Goal: Task Accomplishment & Management: Manage account settings

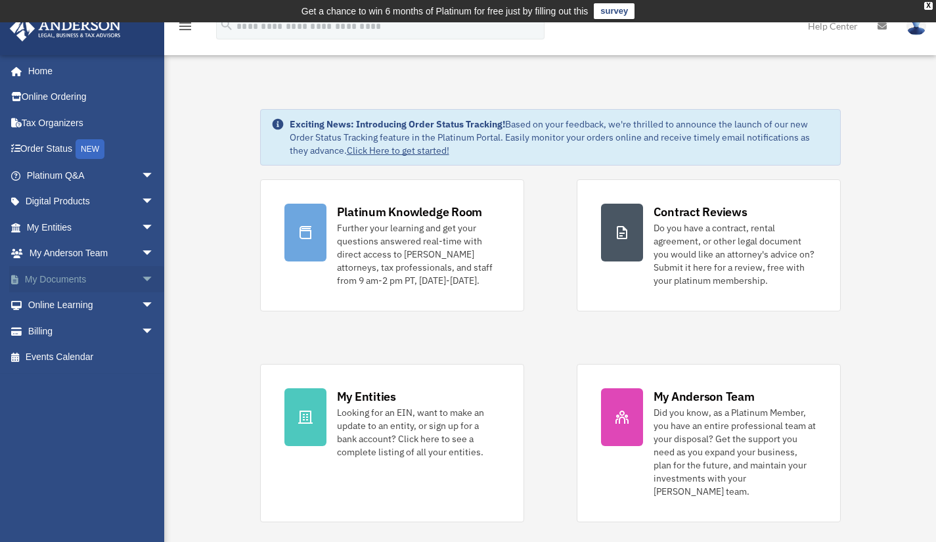
click at [87, 274] on link "My Documents arrow_drop_down" at bounding box center [91, 279] width 165 height 26
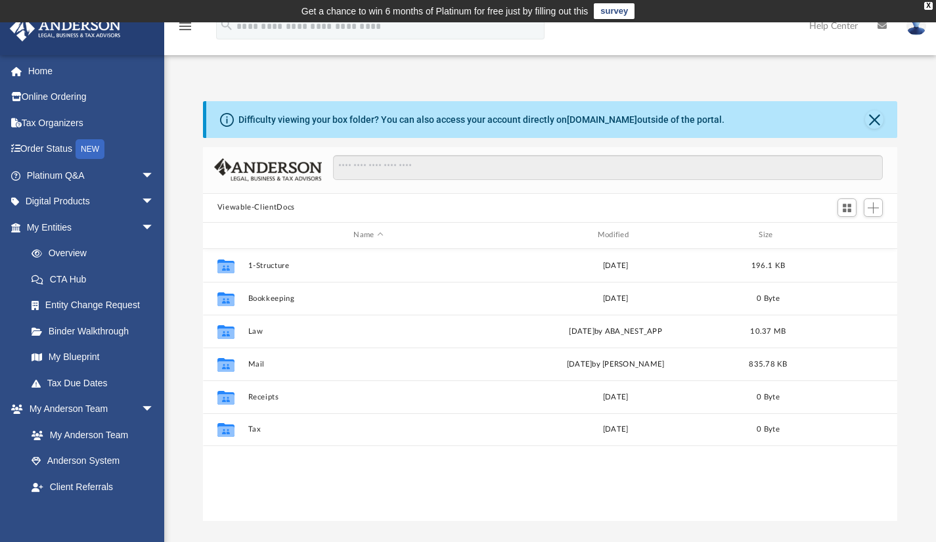
scroll to position [288, 685]
click at [875, 212] on span "Add" at bounding box center [873, 207] width 11 height 11
click at [843, 234] on li "Upload" at bounding box center [855, 234] width 42 height 14
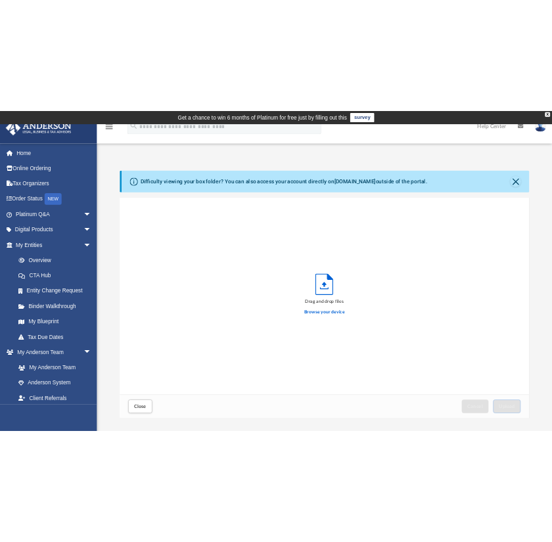
scroll to position [323, 685]
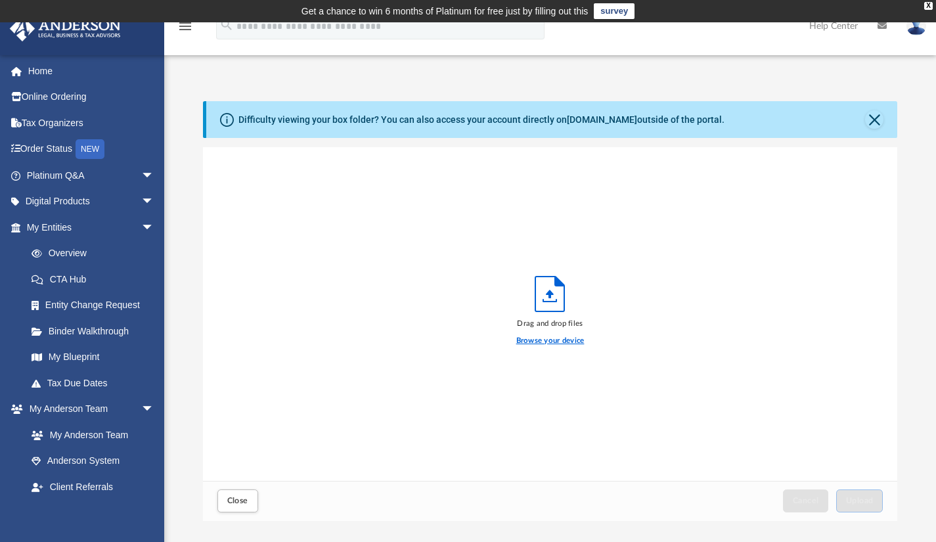
click at [555, 340] on label "Browse your device" at bounding box center [550, 341] width 68 height 12
click at [0, 0] on input "Browse your device" at bounding box center [0, 0] width 0 height 0
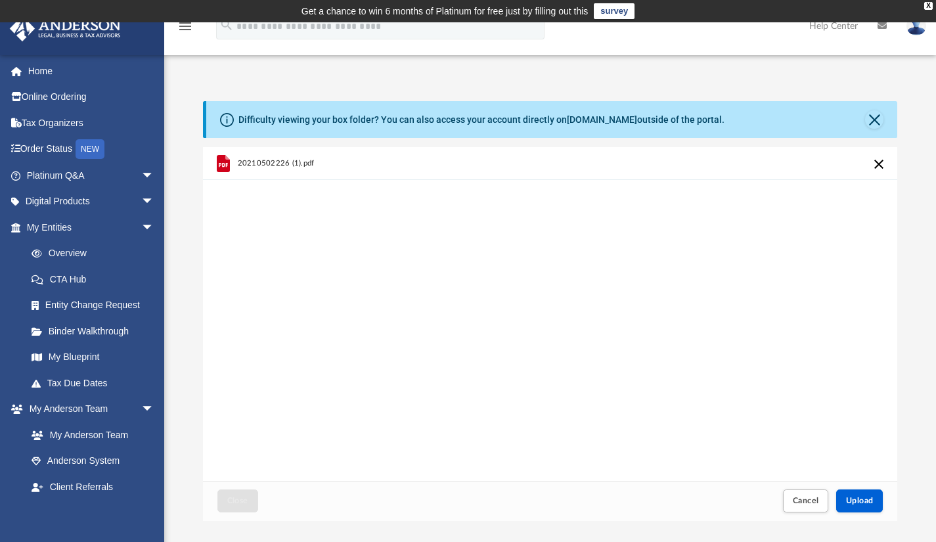
click at [221, 170] on icon "grid" at bounding box center [222, 163] width 13 height 17
click at [247, 163] on span "20210502226 (1).pdf" at bounding box center [275, 163] width 77 height 9
click at [221, 164] on icon "grid" at bounding box center [223, 165] width 9 height 4
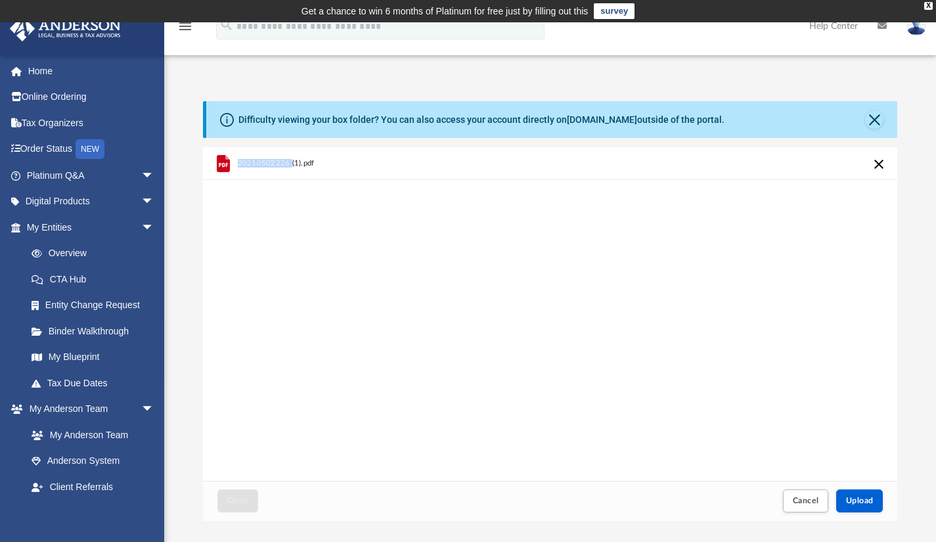
click at [221, 164] on icon "grid" at bounding box center [223, 165] width 9 height 4
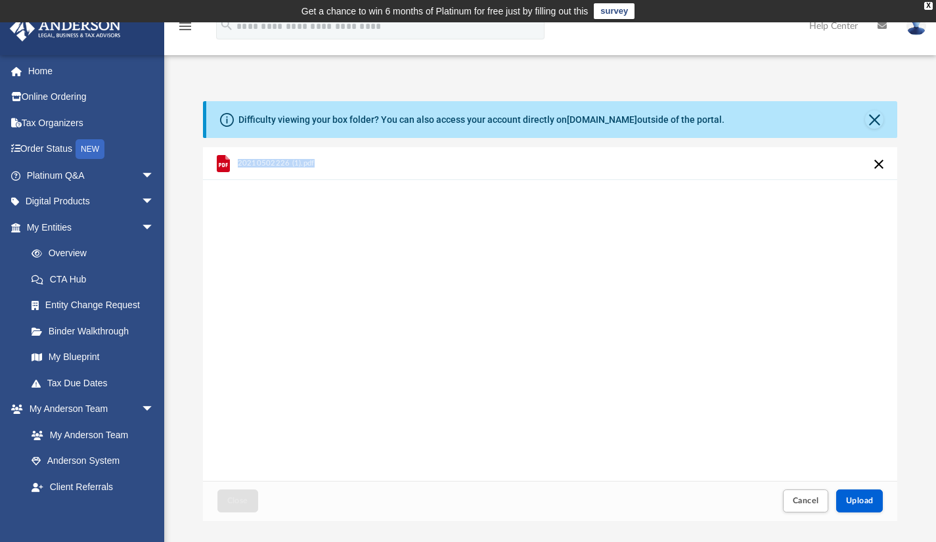
click at [264, 164] on span "20210502226 (1).pdf" at bounding box center [275, 163] width 77 height 9
click at [222, 166] on icon "grid" at bounding box center [223, 165] width 9 height 4
click at [344, 372] on div "20210502226 (1).pdf" at bounding box center [550, 314] width 695 height 334
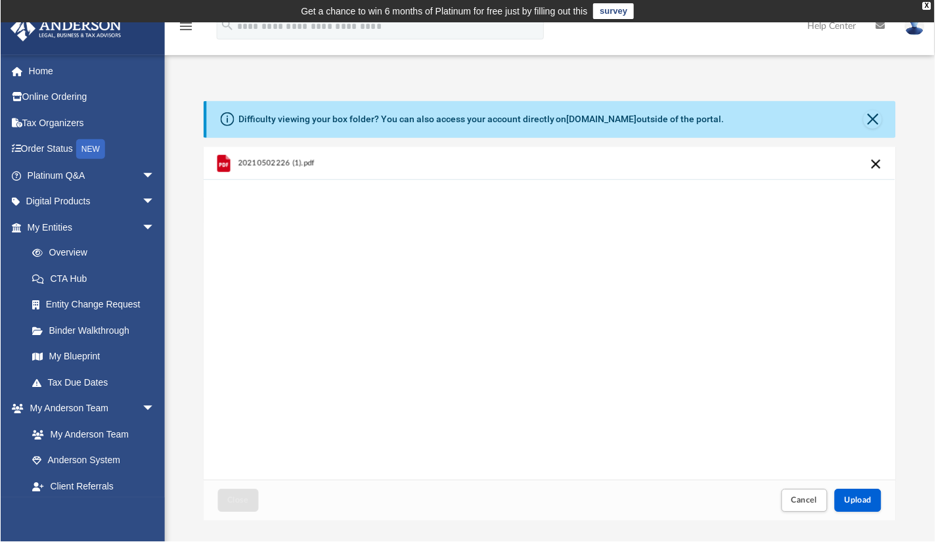
scroll to position [11, 11]
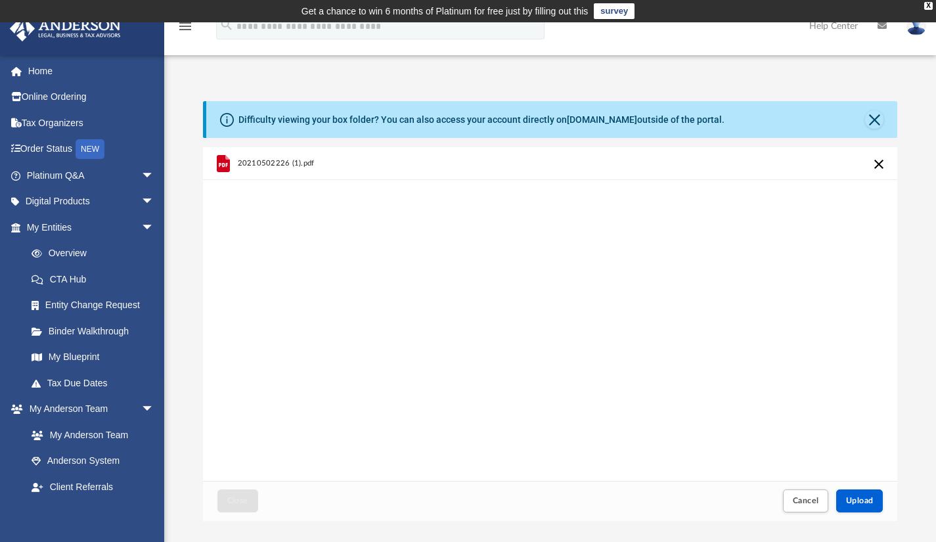
click at [878, 160] on button "Cancel this upload" at bounding box center [879, 164] width 16 height 16
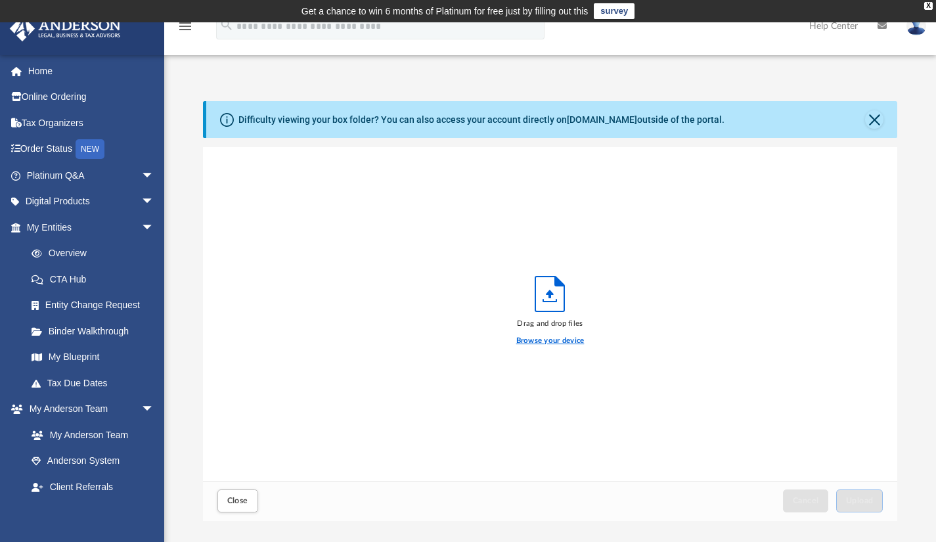
click at [553, 341] on label "Browse your device" at bounding box center [550, 341] width 68 height 12
click at [0, 0] on input "Browse your device" at bounding box center [0, 0] width 0 height 0
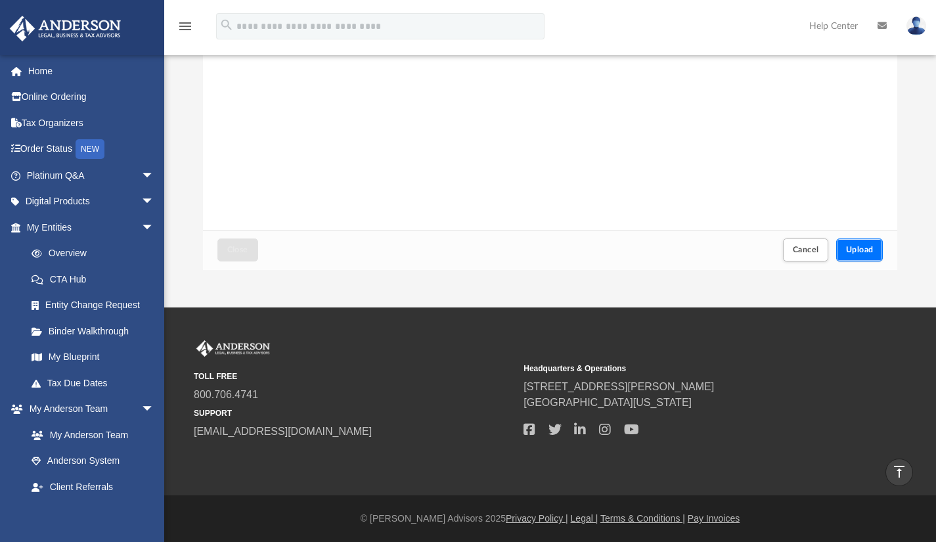
click at [873, 246] on span "Upload" at bounding box center [860, 250] width 28 height 8
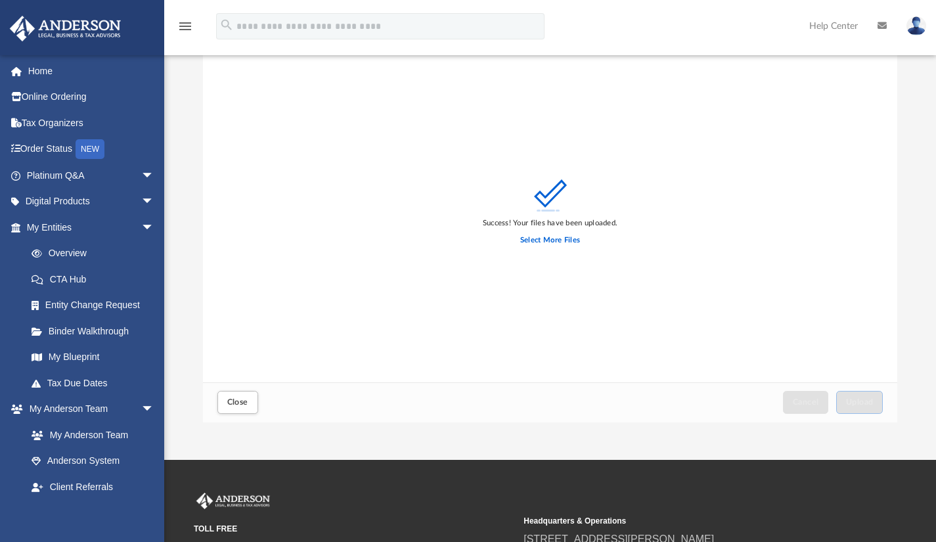
scroll to position [98, 0]
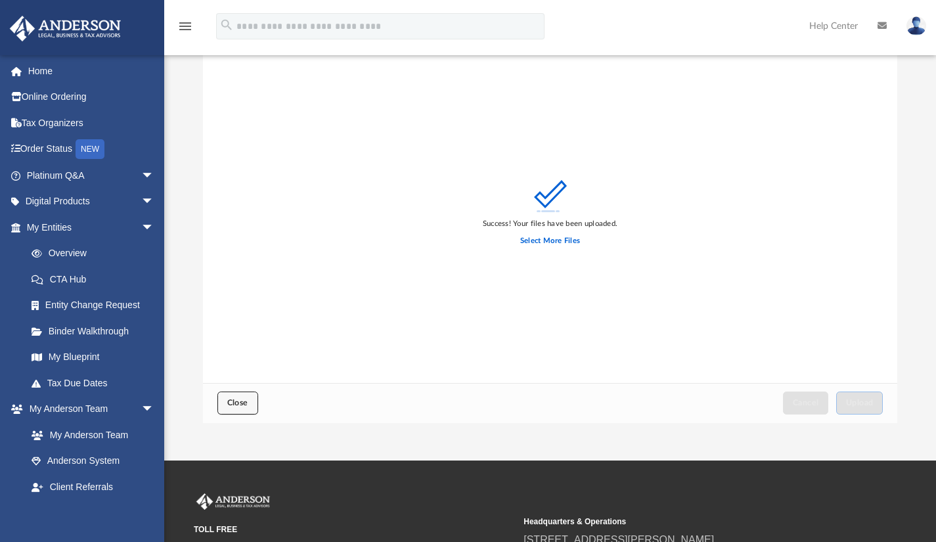
click at [241, 410] on button "Close" at bounding box center [238, 403] width 41 height 23
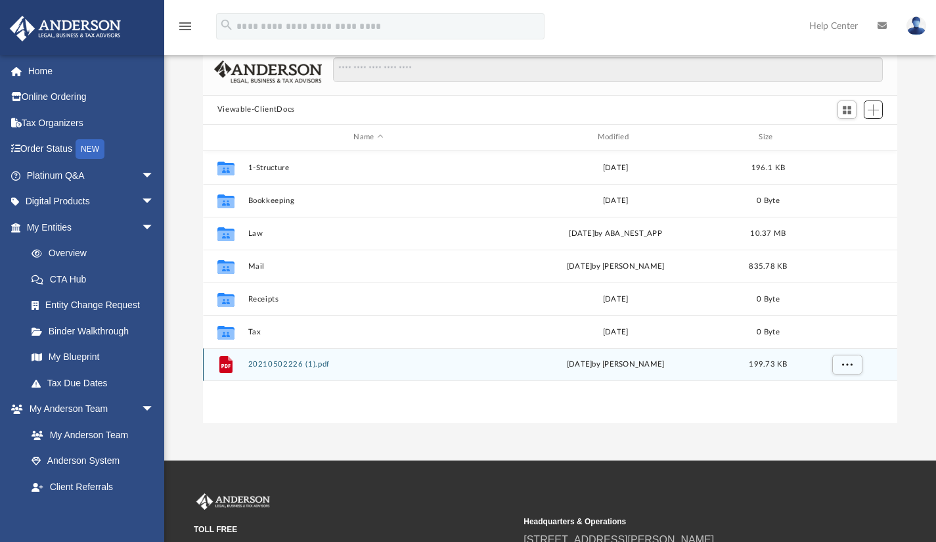
scroll to position [97, 0]
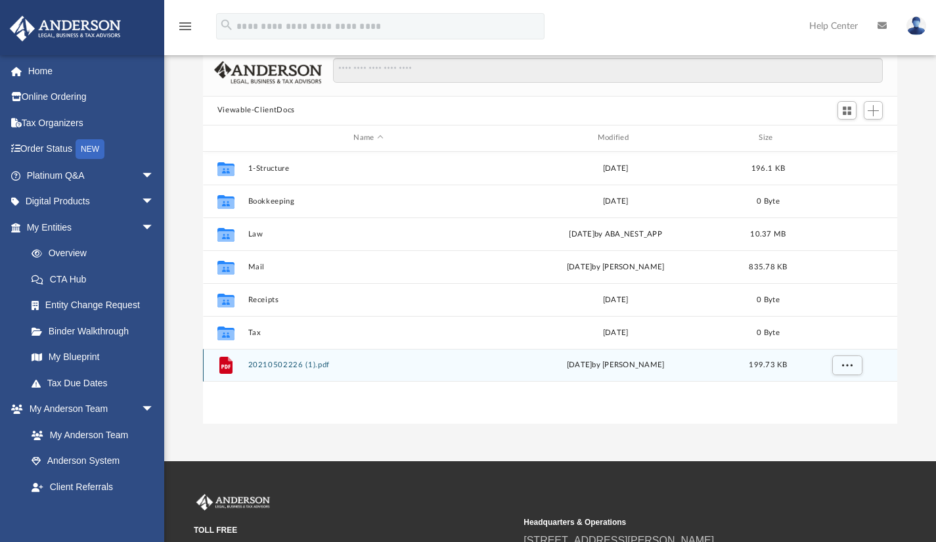
click at [229, 361] on icon "grid" at bounding box center [230, 359] width 5 height 5
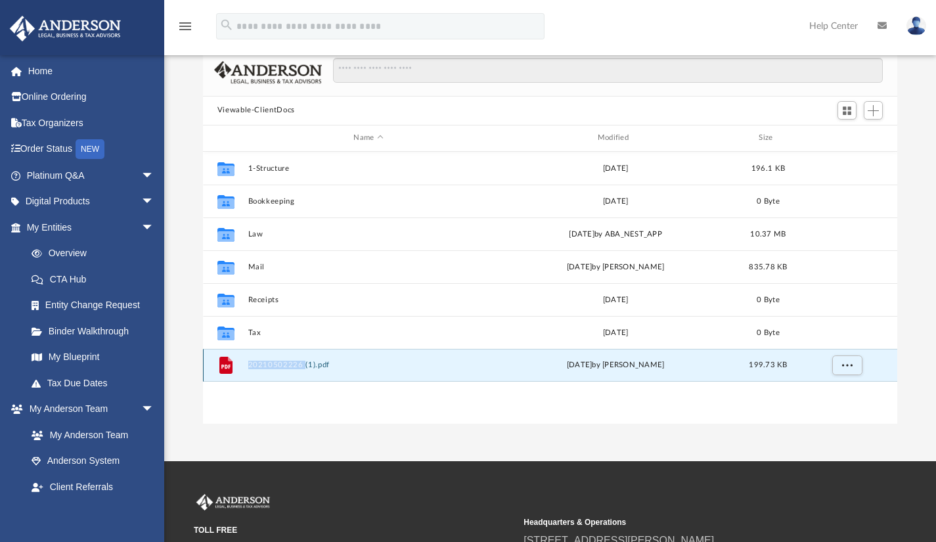
click at [229, 361] on icon "grid" at bounding box center [230, 359] width 5 height 5
click at [854, 364] on button "More options" at bounding box center [847, 366] width 30 height 20
click at [835, 393] on li "Preview" at bounding box center [835, 391] width 38 height 14
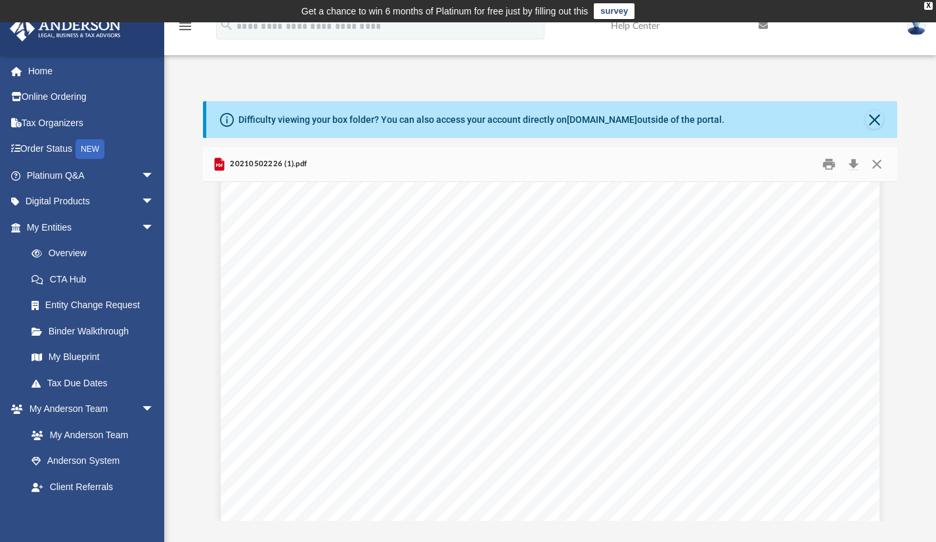
scroll to position [3143, 0]
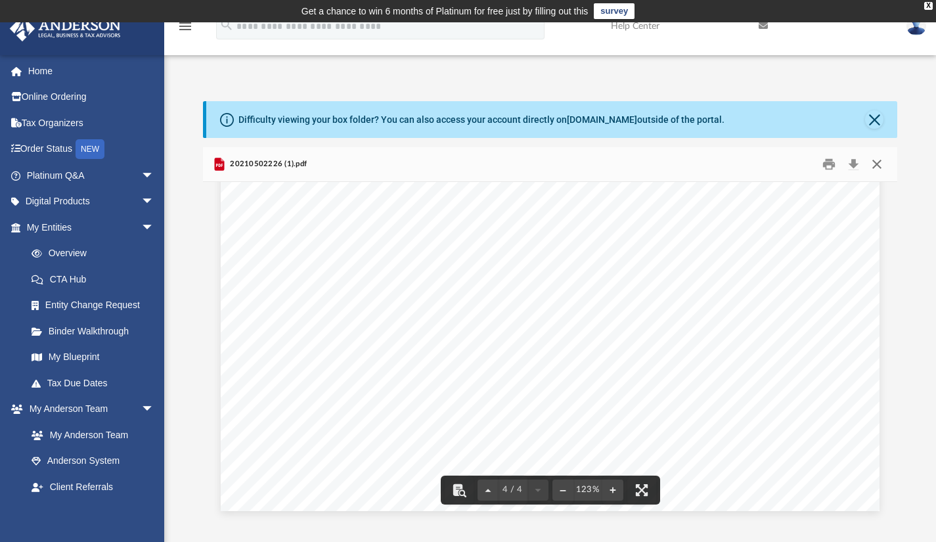
click at [881, 164] on button "Close" at bounding box center [877, 164] width 24 height 20
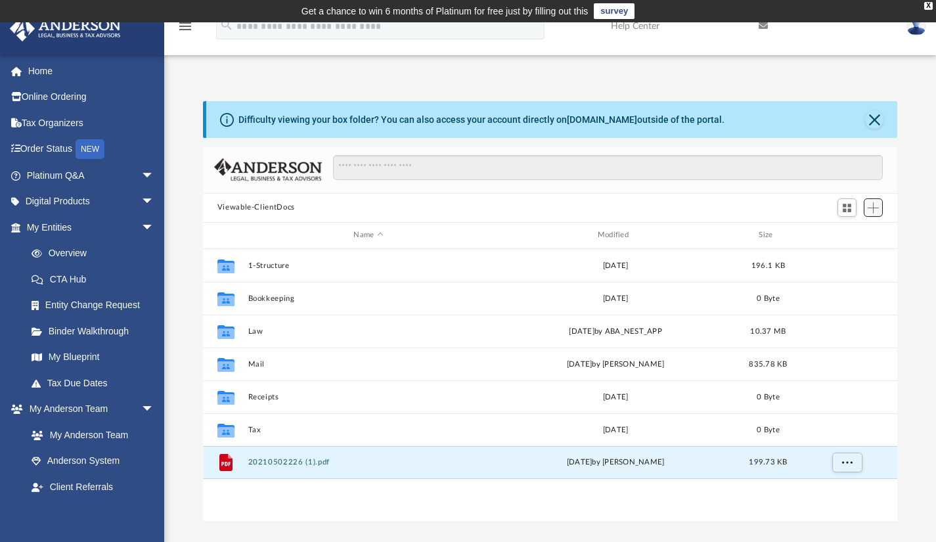
click at [874, 202] on span "Add" at bounding box center [873, 207] width 11 height 11
click at [843, 234] on li "Upload" at bounding box center [855, 234] width 42 height 14
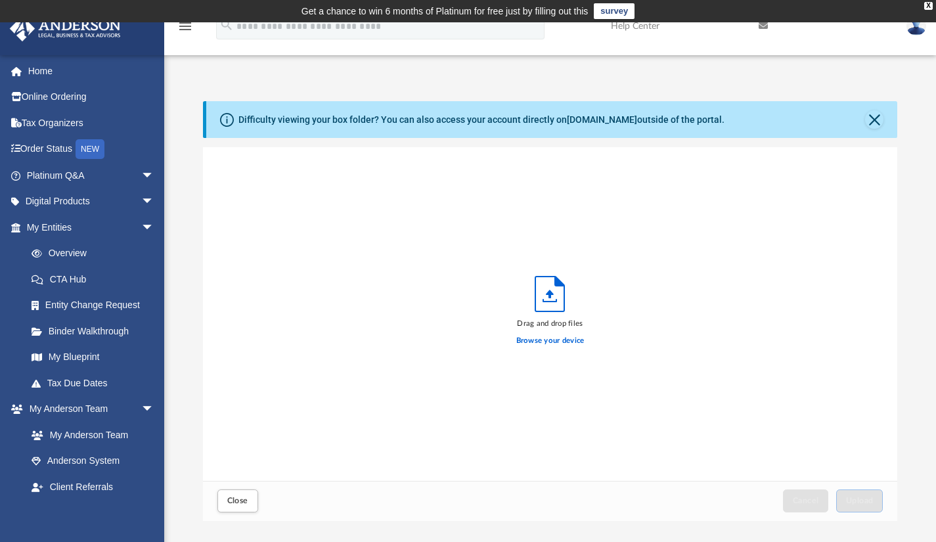
scroll to position [323, 685]
click at [843, 234] on div "Drag and drop files Browse your device" at bounding box center [550, 314] width 695 height 334
click at [547, 342] on label "Browse your device" at bounding box center [550, 341] width 68 height 12
click at [0, 0] on input "Browse your device" at bounding box center [0, 0] width 0 height 0
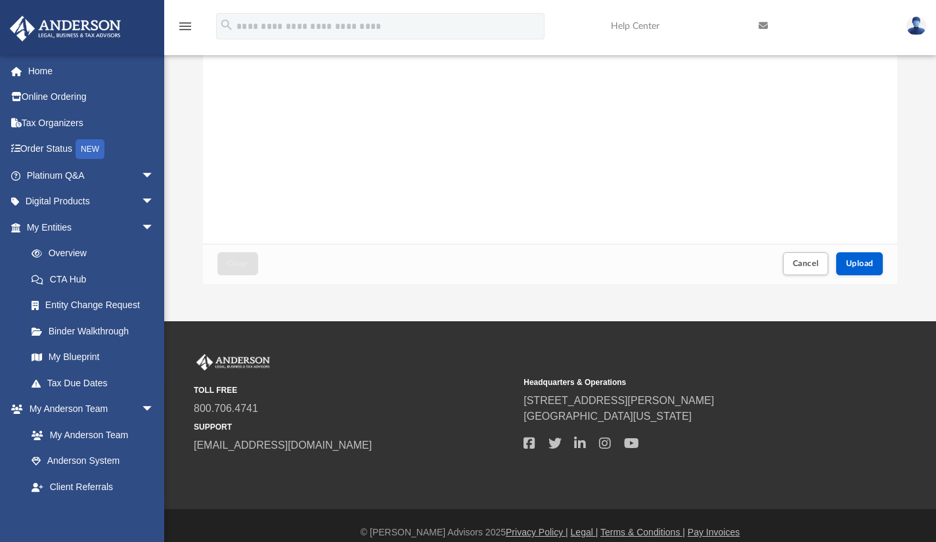
scroll to position [238, 0]
click at [863, 260] on span "Upload" at bounding box center [860, 263] width 28 height 8
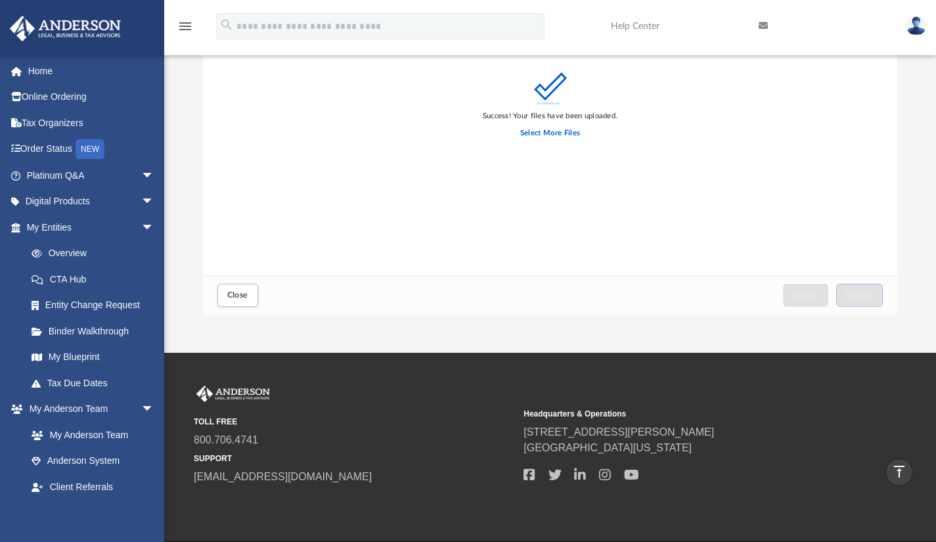
scroll to position [0, 0]
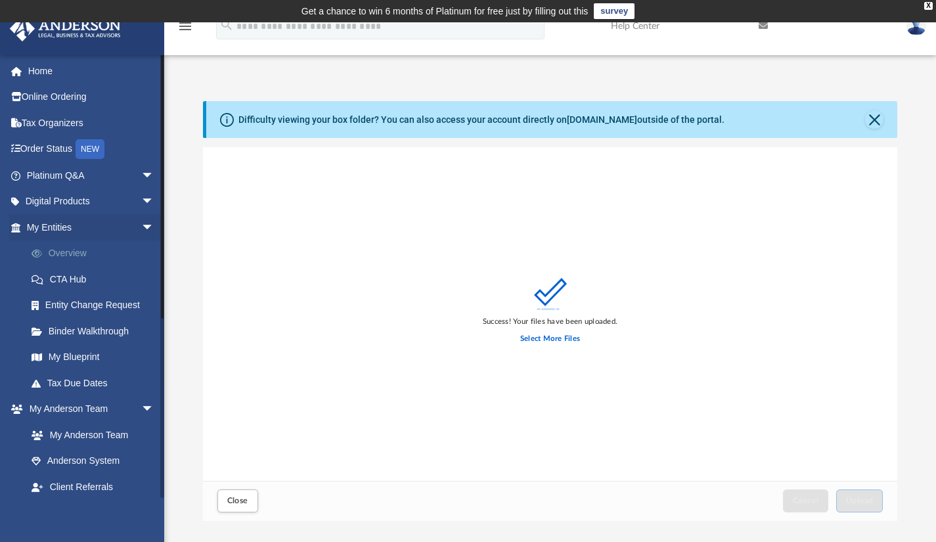
click at [67, 250] on link "Overview" at bounding box center [96, 254] width 156 height 26
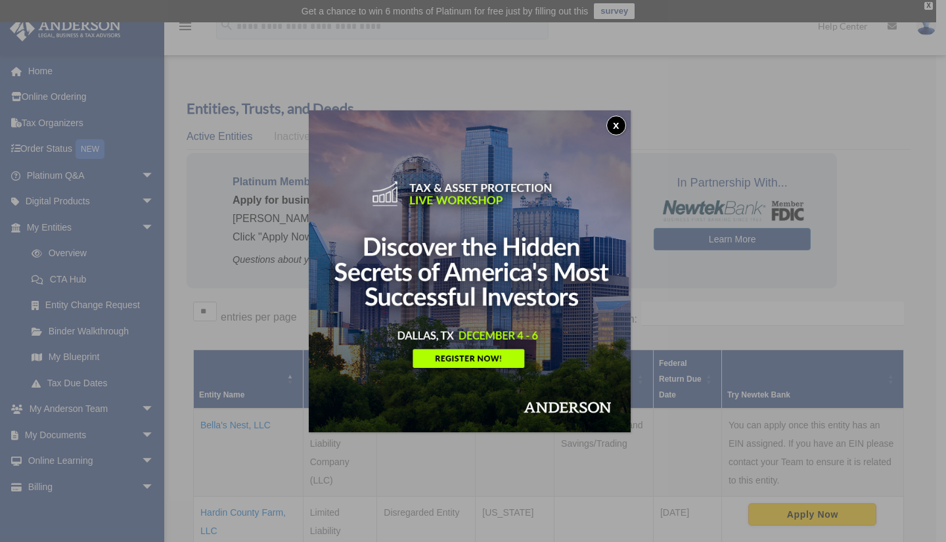
click at [620, 124] on button "x" at bounding box center [617, 126] width 20 height 20
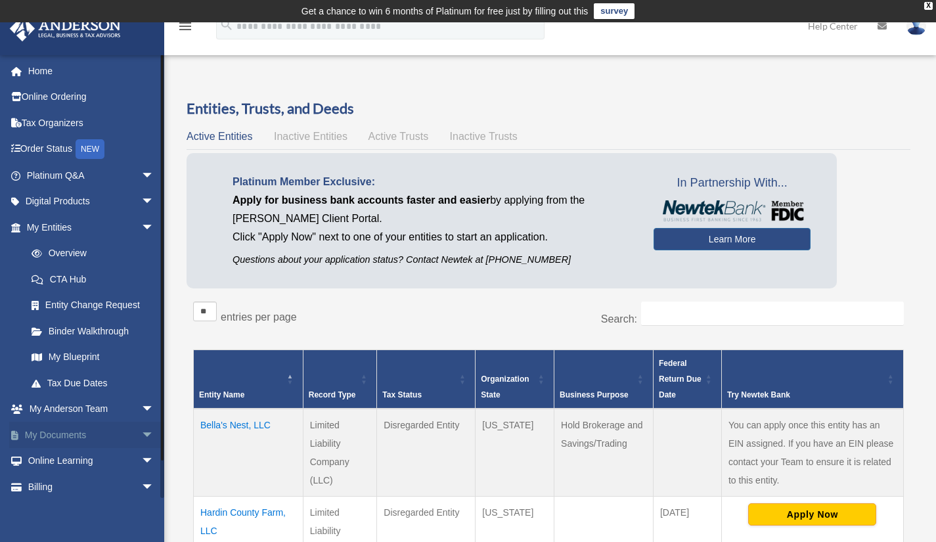
click at [59, 438] on link "My Documents arrow_drop_down" at bounding box center [91, 435] width 165 height 26
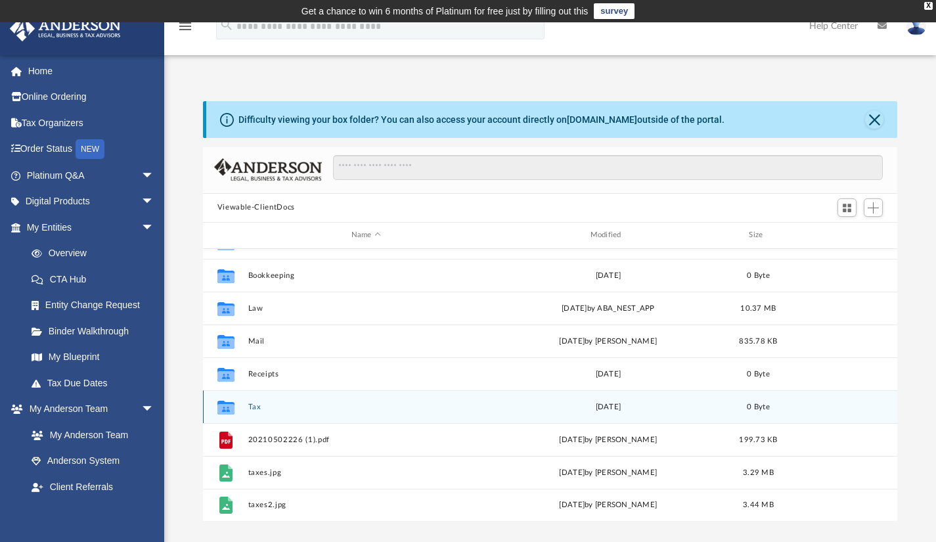
scroll to position [22, 0]
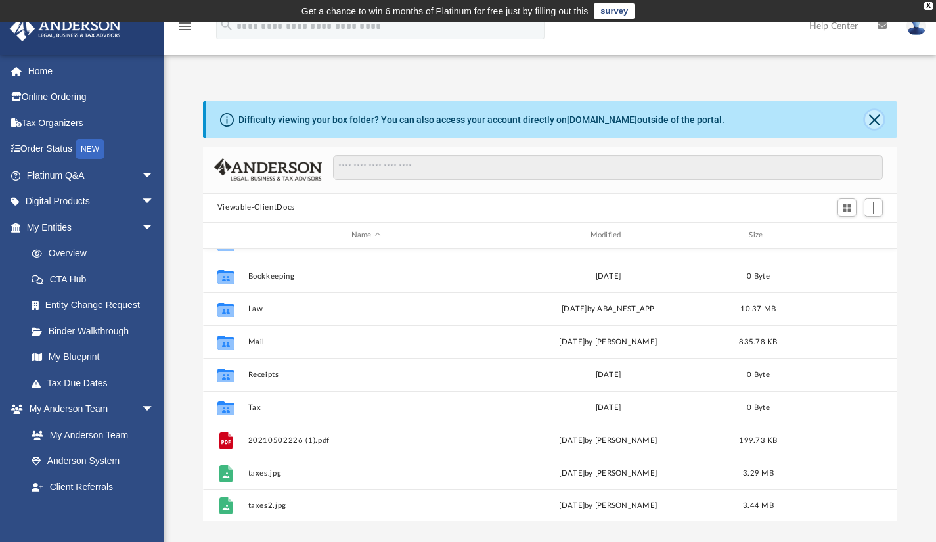
click at [875, 121] on button "Close" at bounding box center [874, 119] width 18 height 18
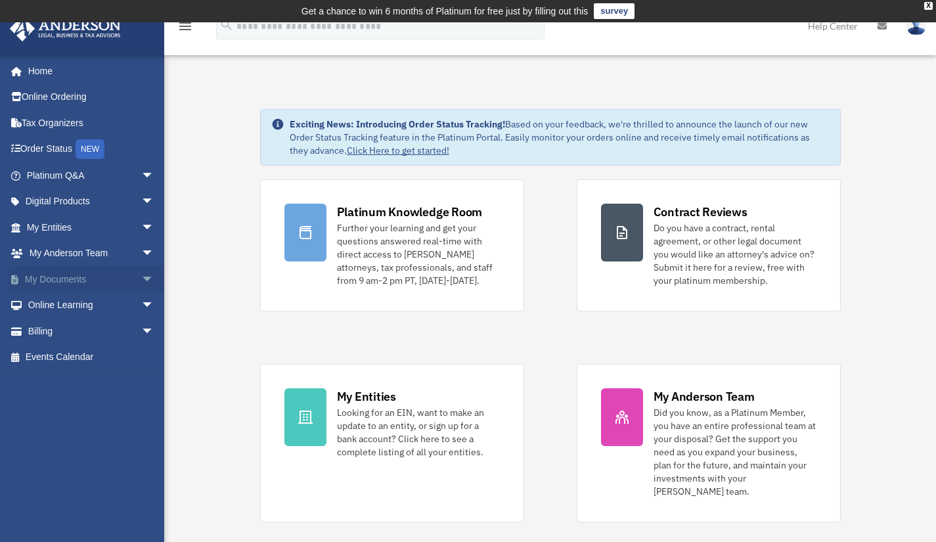
click at [60, 283] on link "My Documents arrow_drop_down" at bounding box center [91, 279] width 165 height 26
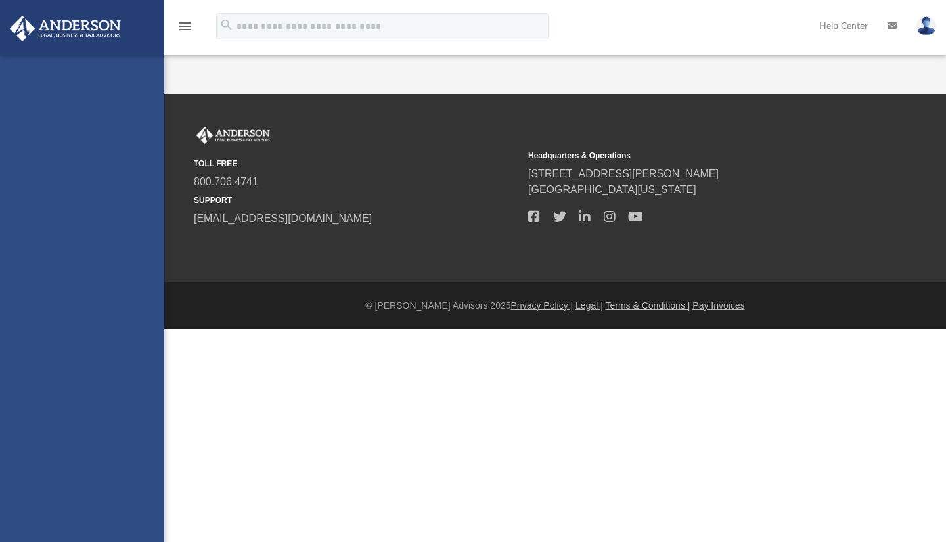
click at [135, 277] on div "[EMAIL_ADDRESS][DOMAIN_NAME] Sign Out [EMAIL_ADDRESS][DOMAIN_NAME] Home Online …" at bounding box center [82, 326] width 164 height 542
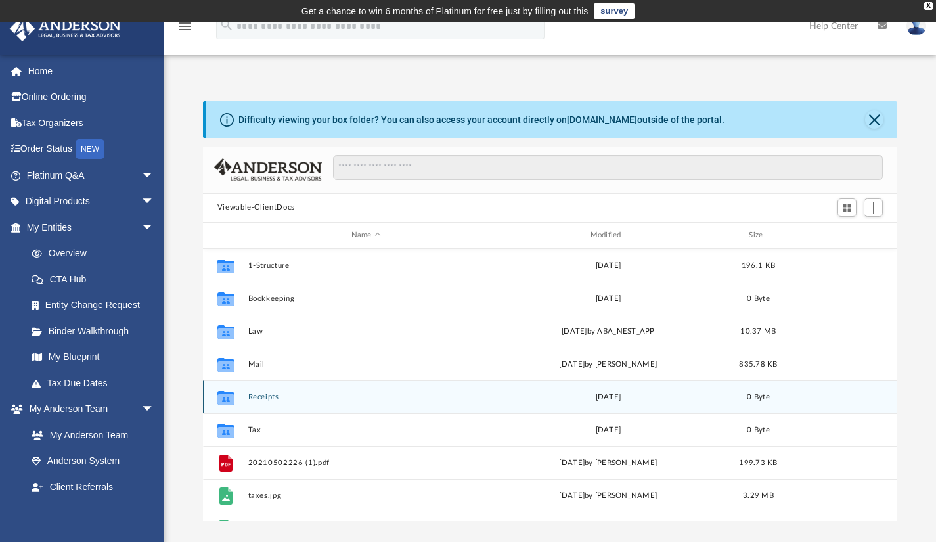
scroll to position [23, 0]
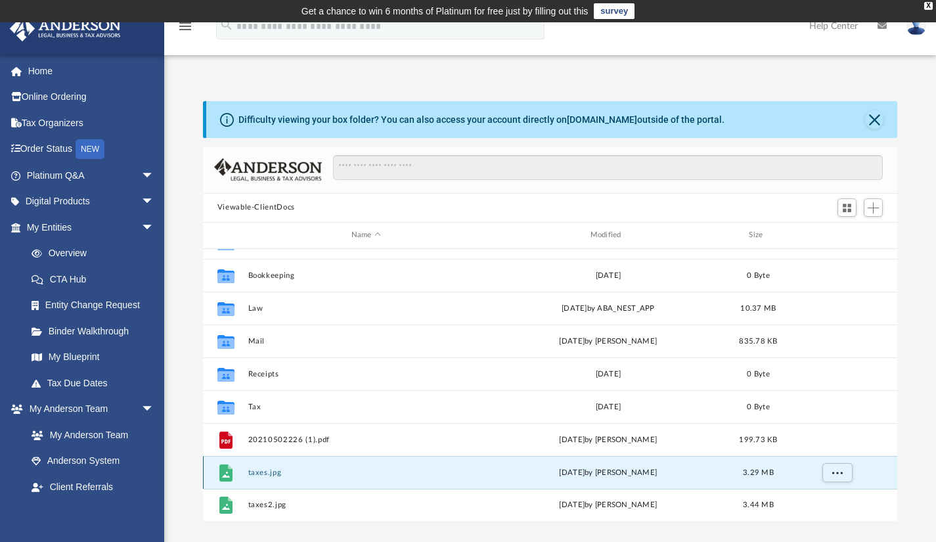
click at [261, 471] on button "taxes.jpg" at bounding box center [366, 472] width 237 height 9
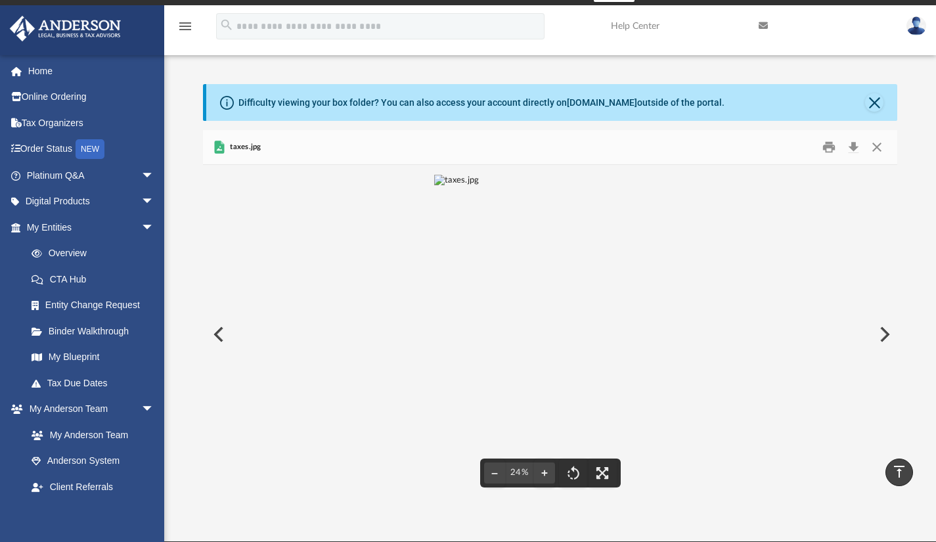
scroll to position [15, 0]
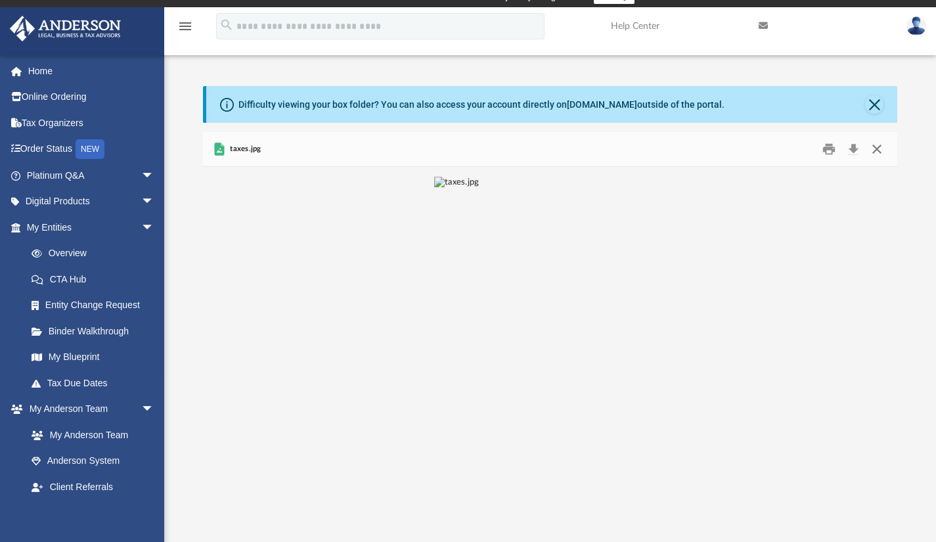
click at [881, 150] on button "Close" at bounding box center [877, 149] width 24 height 20
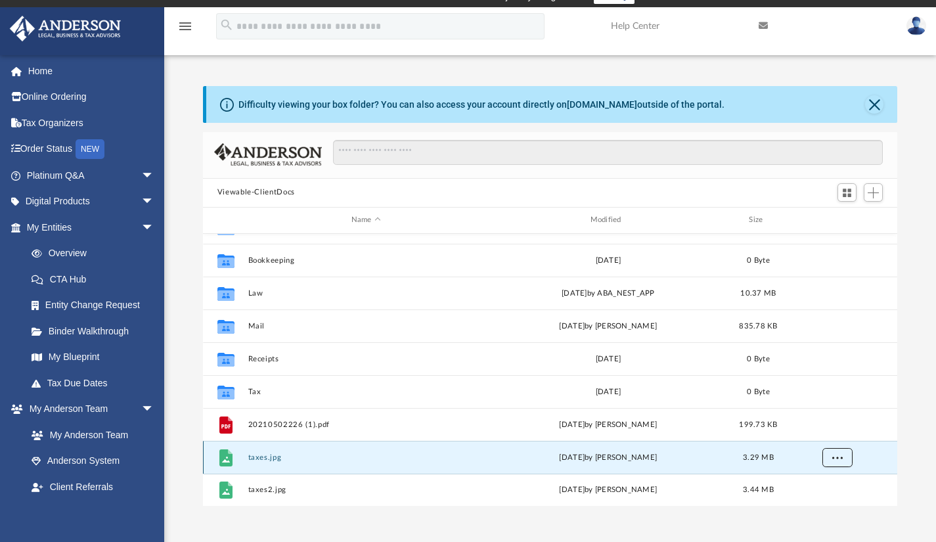
click at [839, 457] on span "More options" at bounding box center [837, 456] width 11 height 7
click at [667, 451] on div "[DATE] by [PERSON_NAME]" at bounding box center [608, 457] width 237 height 12
click at [223, 454] on icon "grid" at bounding box center [225, 457] width 13 height 17
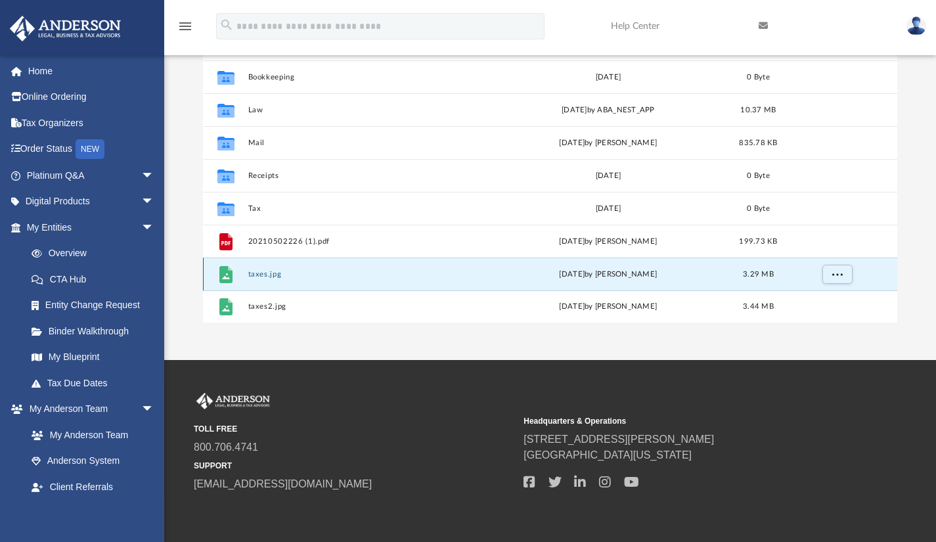
scroll to position [200, 0]
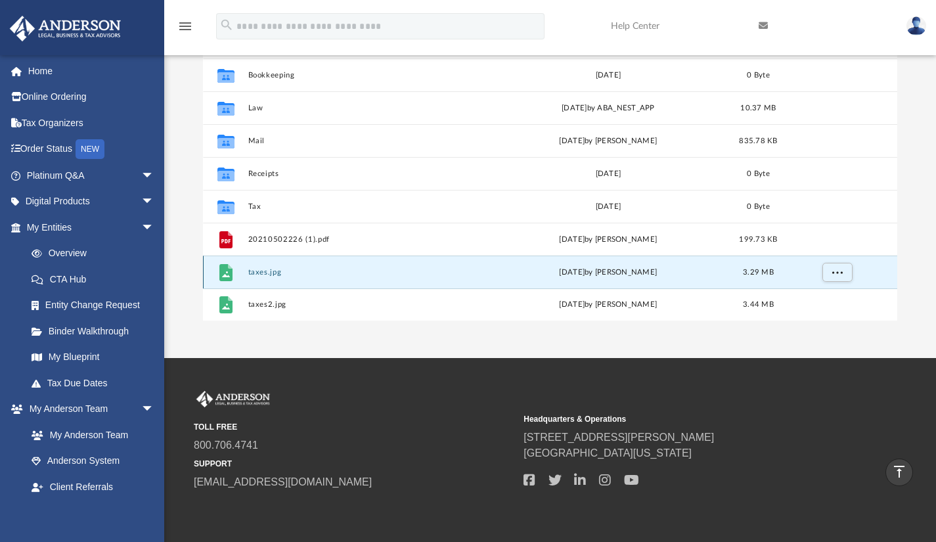
click at [235, 271] on icon "File" at bounding box center [226, 272] width 21 height 21
click at [836, 270] on span "More options" at bounding box center [837, 271] width 11 height 7
click at [647, 271] on div "[DATE] by [PERSON_NAME]" at bounding box center [608, 272] width 237 height 12
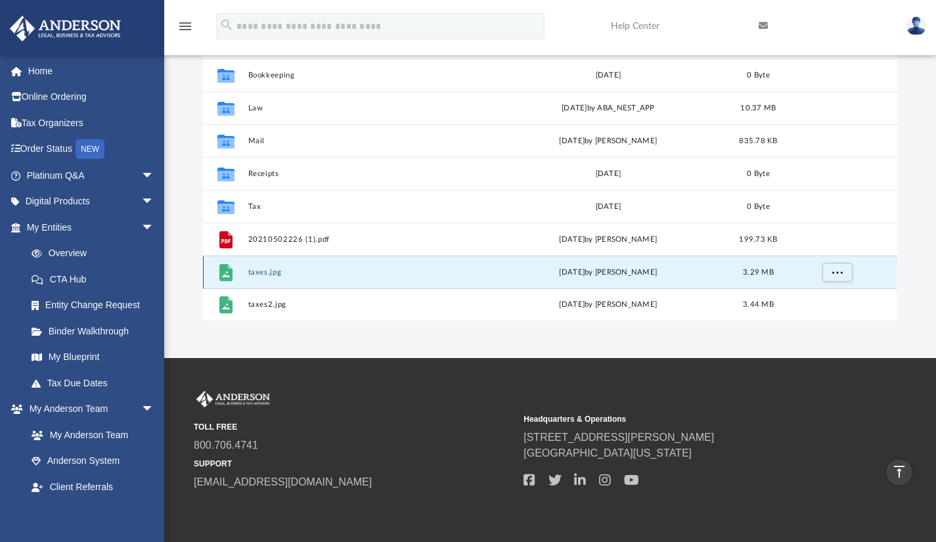
click at [223, 277] on icon "grid" at bounding box center [225, 272] width 13 height 17
click at [221, 268] on icon "grid" at bounding box center [225, 272] width 13 height 17
click at [265, 269] on button "taxes.jpg" at bounding box center [366, 271] width 237 height 9
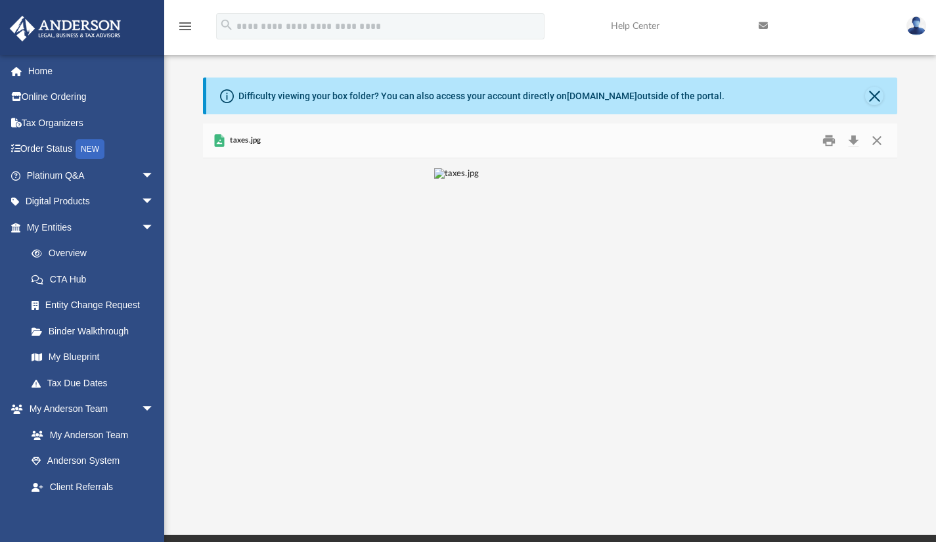
scroll to position [23, 0]
click at [875, 143] on button "Close" at bounding box center [877, 141] width 24 height 20
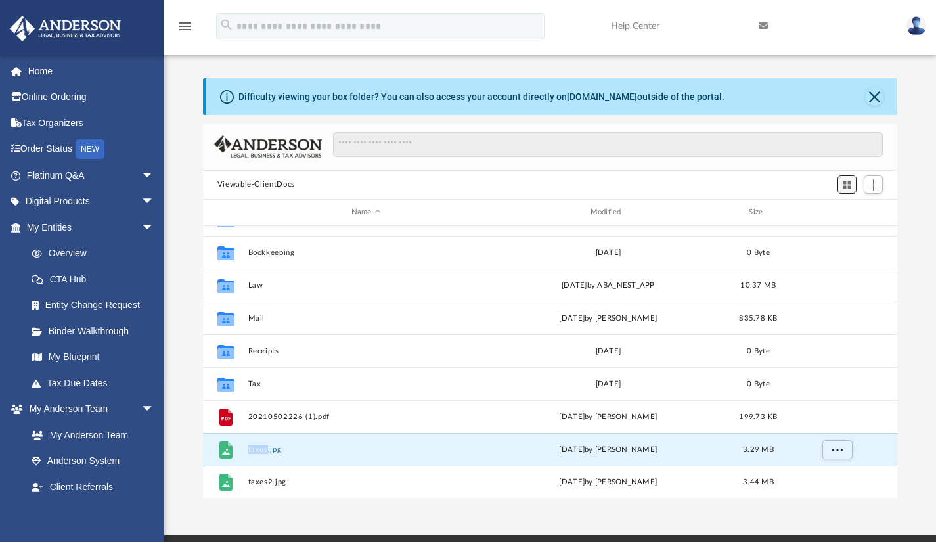
click at [851, 189] on span "Switch to Grid View" at bounding box center [847, 184] width 11 height 11
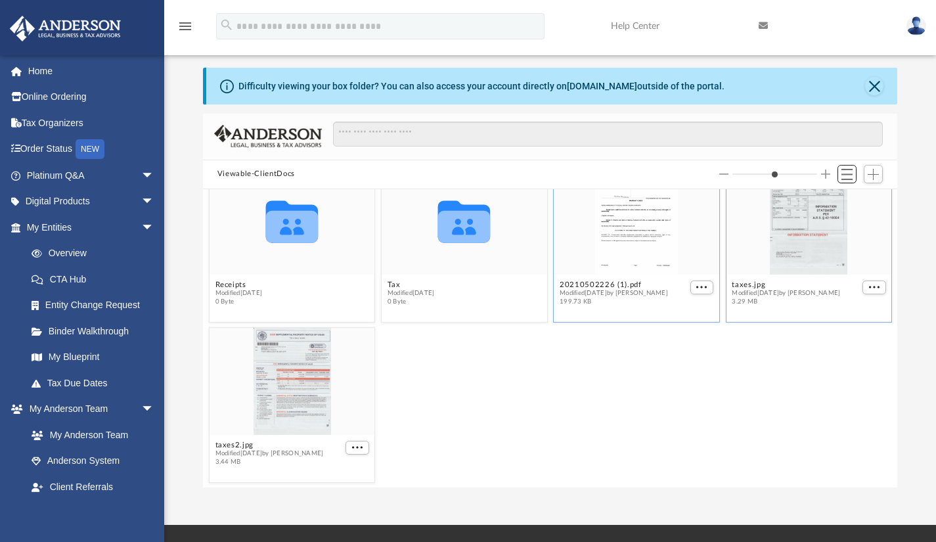
scroll to position [34, 0]
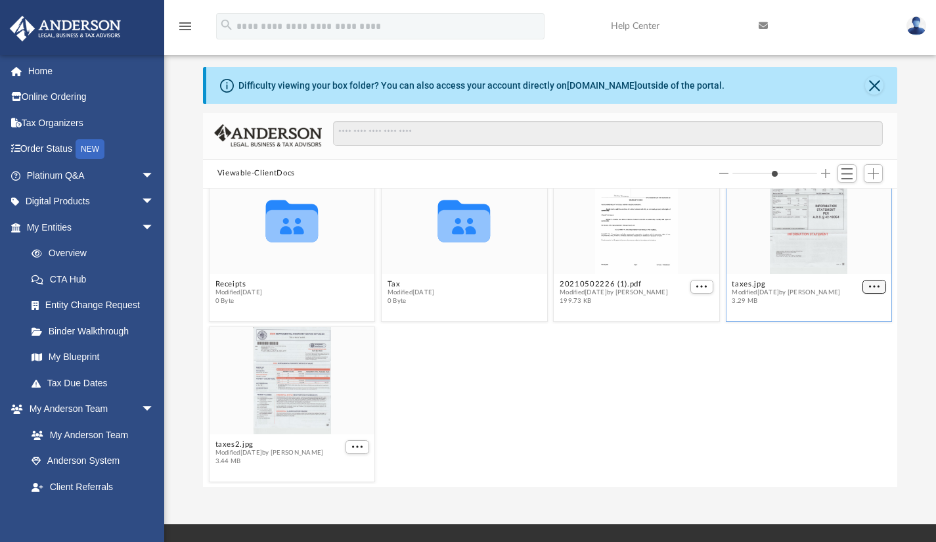
click at [866, 288] on button "More options" at bounding box center [875, 286] width 24 height 14
click at [695, 363] on div "taxes2.jpg Modified [DATE] by [PERSON_NAME] 3.44 MB" at bounding box center [550, 404] width 689 height 162
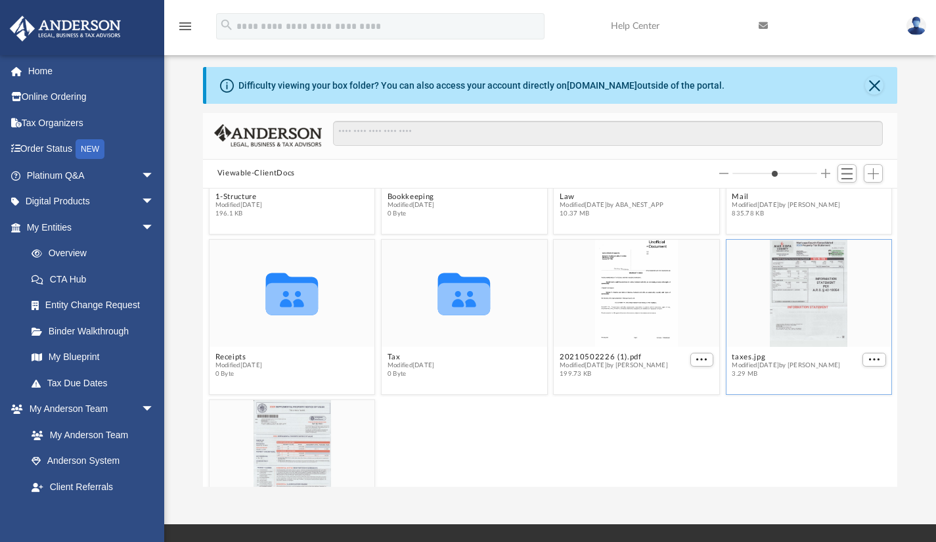
scroll to position [113, 0]
drag, startPoint x: 786, startPoint y: 289, endPoint x: 601, endPoint y: 471, distance: 259.3
click at [601, 471] on div "taxes2.jpg Modified [DATE] by [PERSON_NAME] 3.44 MB" at bounding box center [550, 479] width 689 height 162
click at [875, 172] on span "Add" at bounding box center [873, 173] width 11 height 11
click at [846, 200] on li "Upload" at bounding box center [855, 200] width 42 height 14
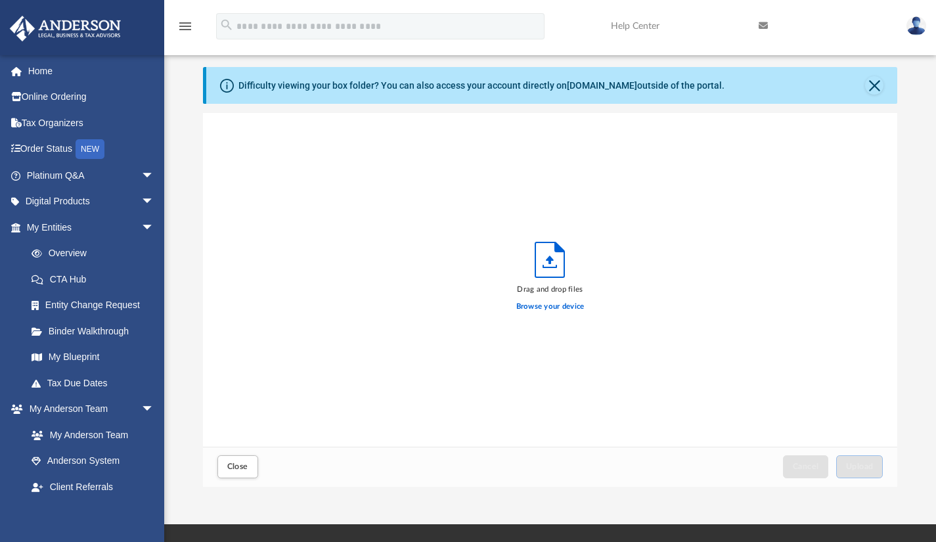
scroll to position [323, 685]
click at [549, 306] on label "Browse your device" at bounding box center [550, 307] width 68 height 12
click at [0, 0] on input "Browse your device" at bounding box center [0, 0] width 0 height 0
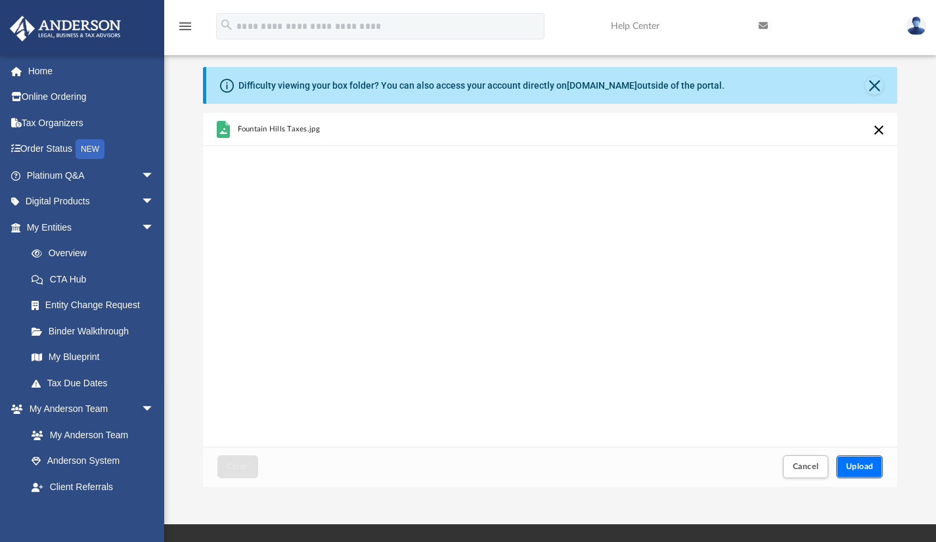
click at [863, 469] on span "Upload" at bounding box center [860, 467] width 28 height 8
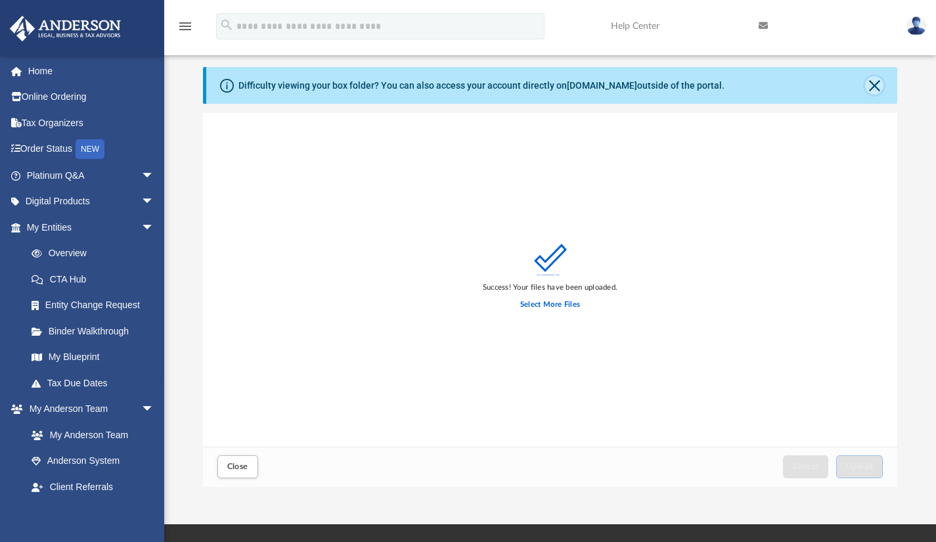
click at [877, 82] on button "Close" at bounding box center [874, 85] width 18 height 18
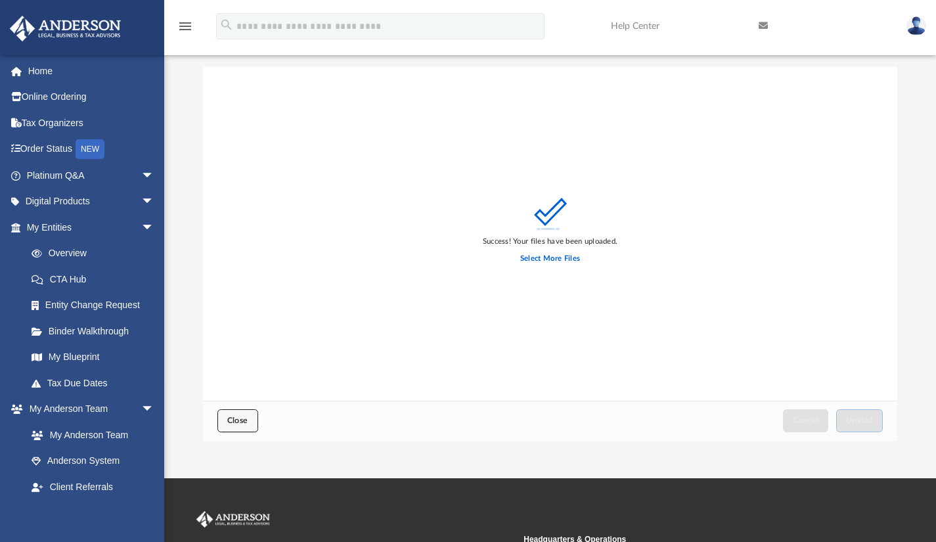
click at [235, 417] on span "Close" at bounding box center [237, 421] width 21 height 8
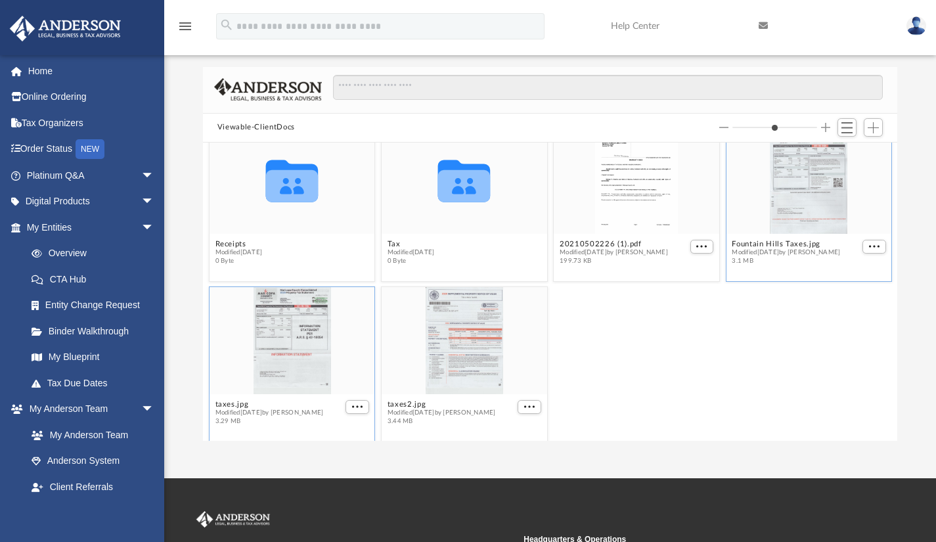
click at [800, 195] on div "grid" at bounding box center [809, 180] width 166 height 108
click at [863, 245] on figure "Fountain Hills Taxes.jpg Modified [DATE] by [PERSON_NAME] 3.1 MB" at bounding box center [809, 198] width 166 height 144
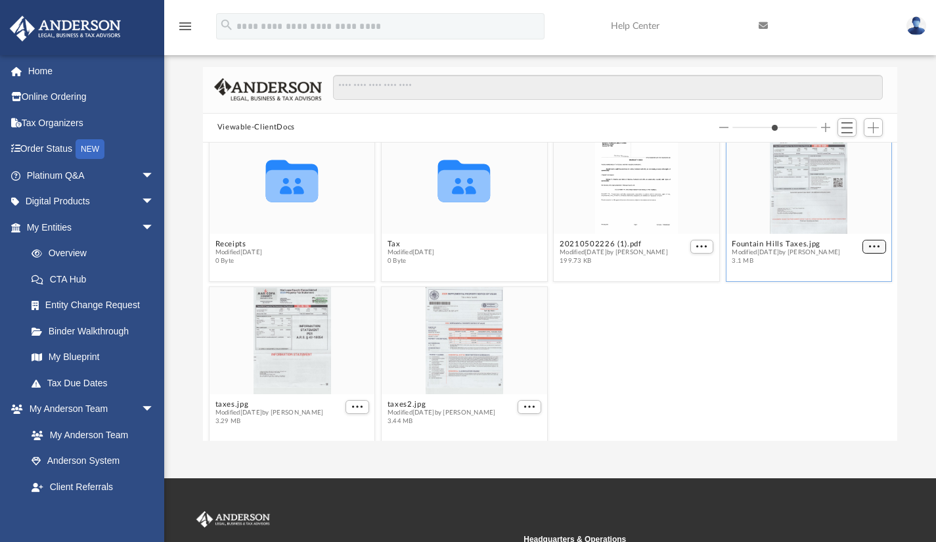
scroll to position [160, 0]
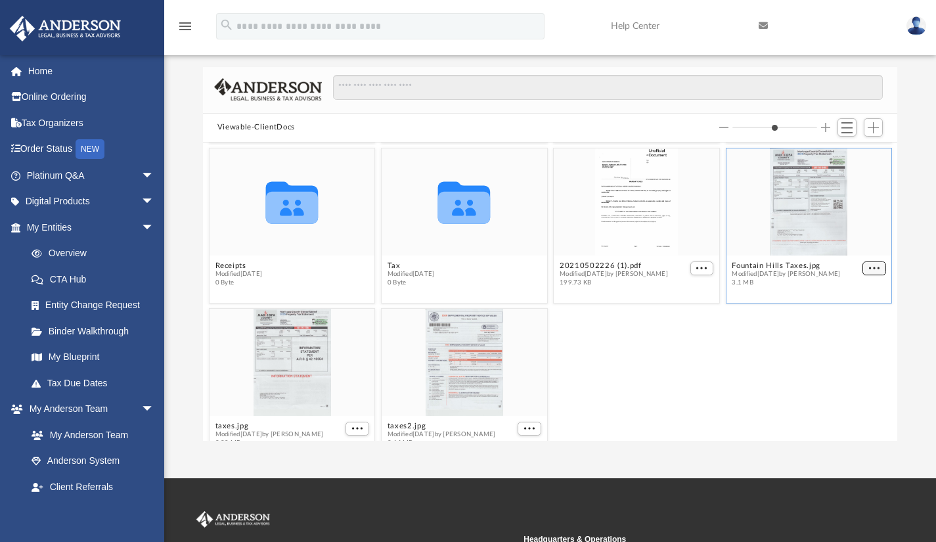
click at [869, 266] on span "More options" at bounding box center [874, 268] width 11 height 7
click at [842, 290] on li "Preview" at bounding box center [850, 290] width 38 height 14
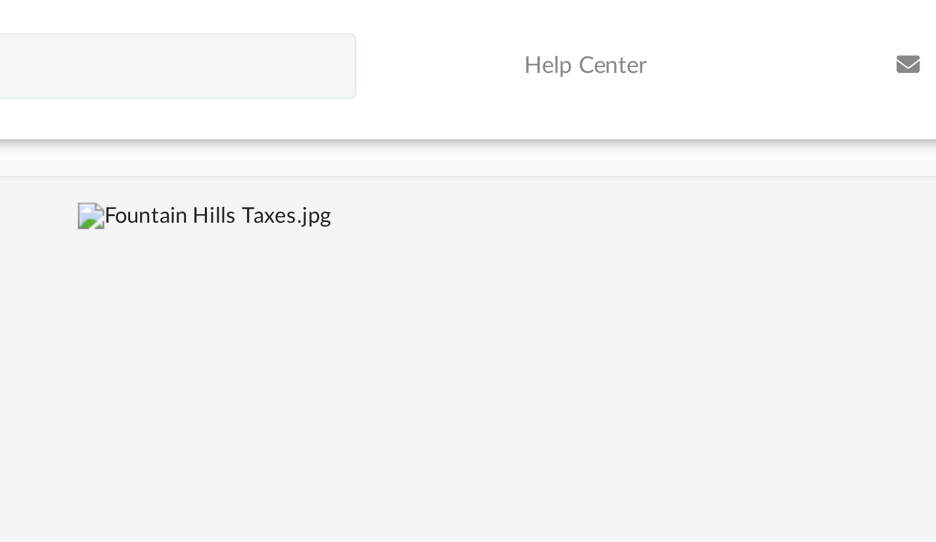
scroll to position [0, 0]
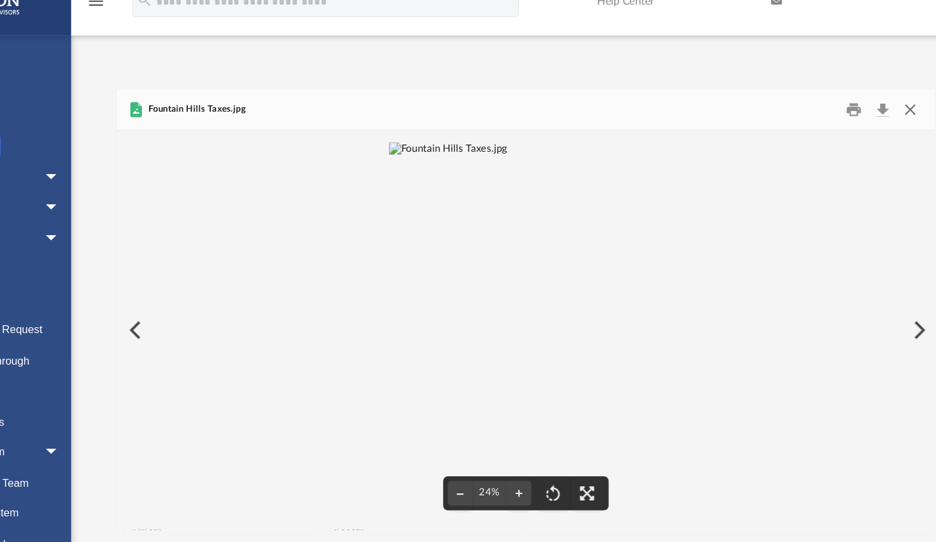
click at [877, 119] on button "Close" at bounding box center [877, 118] width 24 height 20
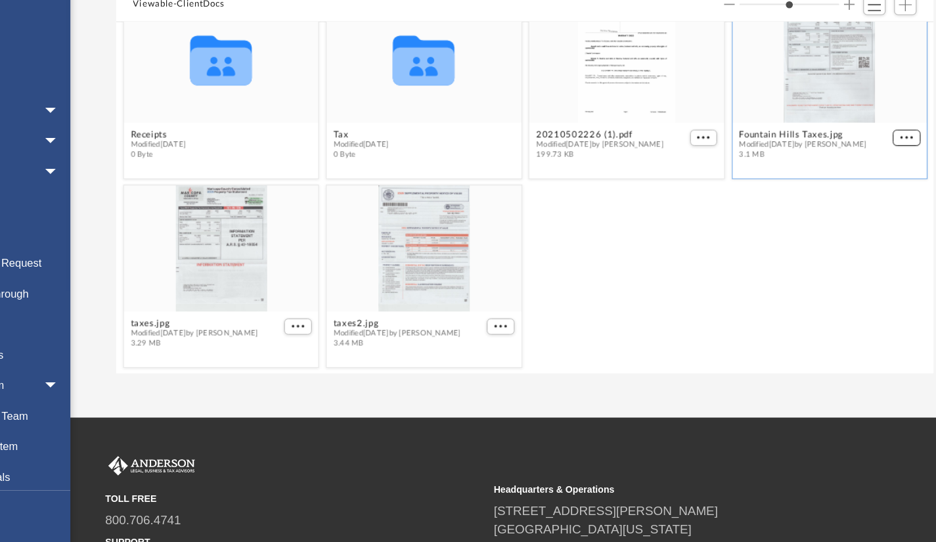
scroll to position [77, 0]
click at [357, 357] on button "More options" at bounding box center [358, 358] width 24 height 14
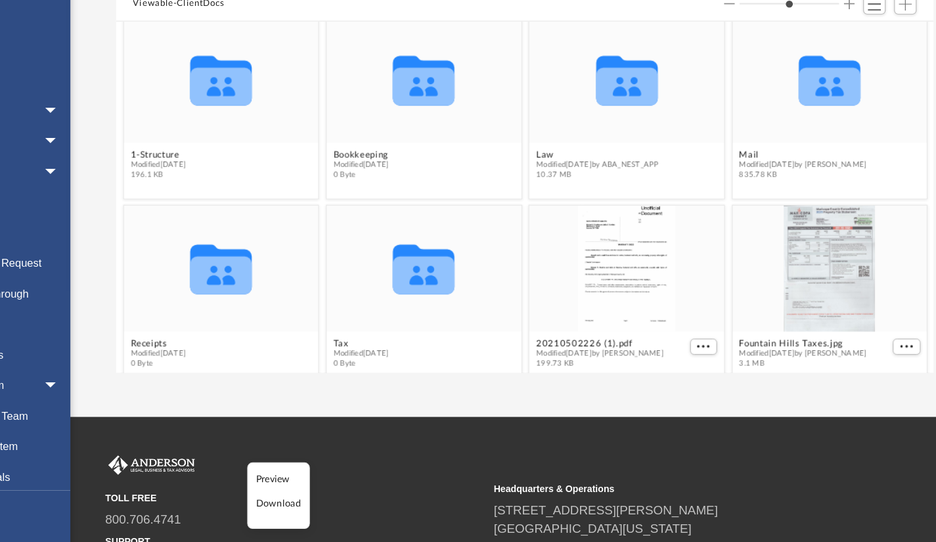
scroll to position [11, 0]
click at [852, 85] on span "Switch to List View" at bounding box center [847, 85] width 11 height 11
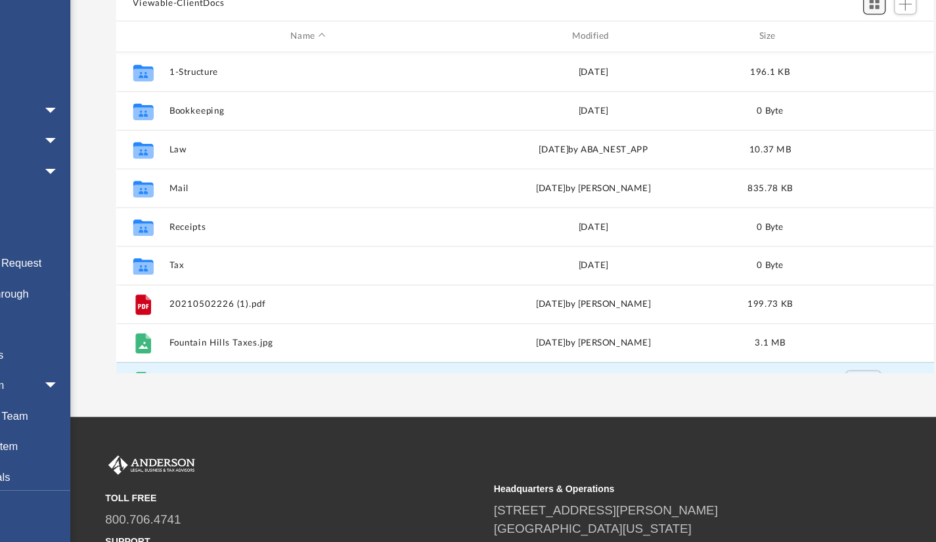
scroll to position [288, 685]
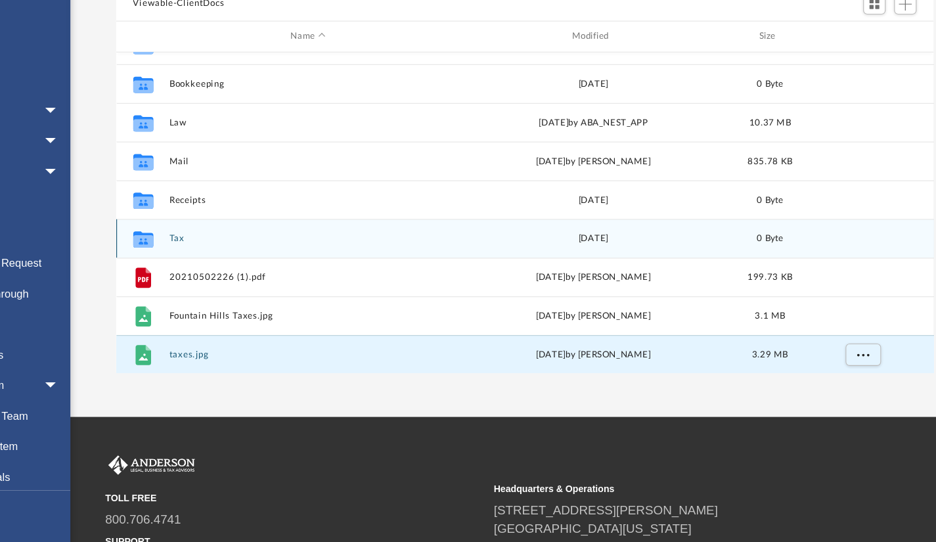
drag, startPoint x: 247, startPoint y: 382, endPoint x: 478, endPoint y: 269, distance: 256.9
click at [478, 269] on div "Collaborated Folder Tax [DATE] 0 Byte" at bounding box center [550, 283] width 695 height 33
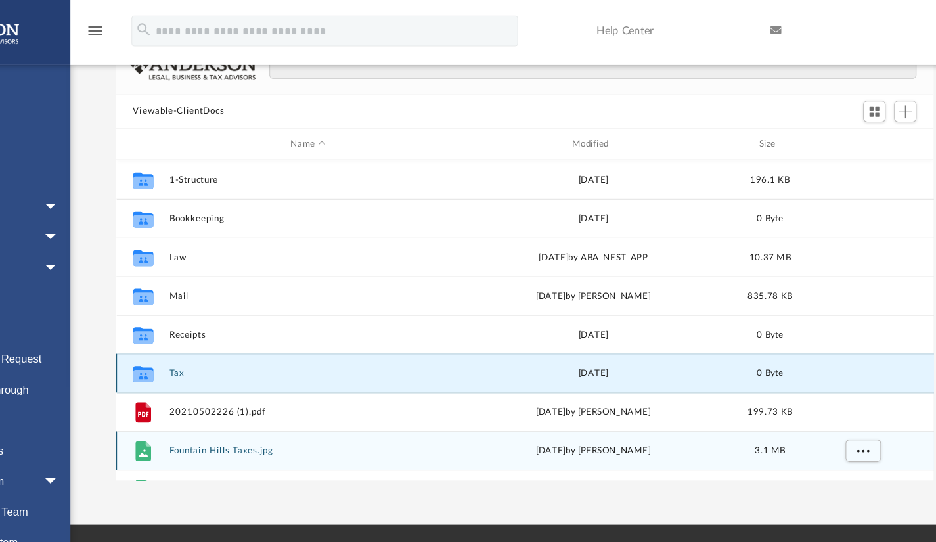
scroll to position [0, 0]
